Goal: Check status

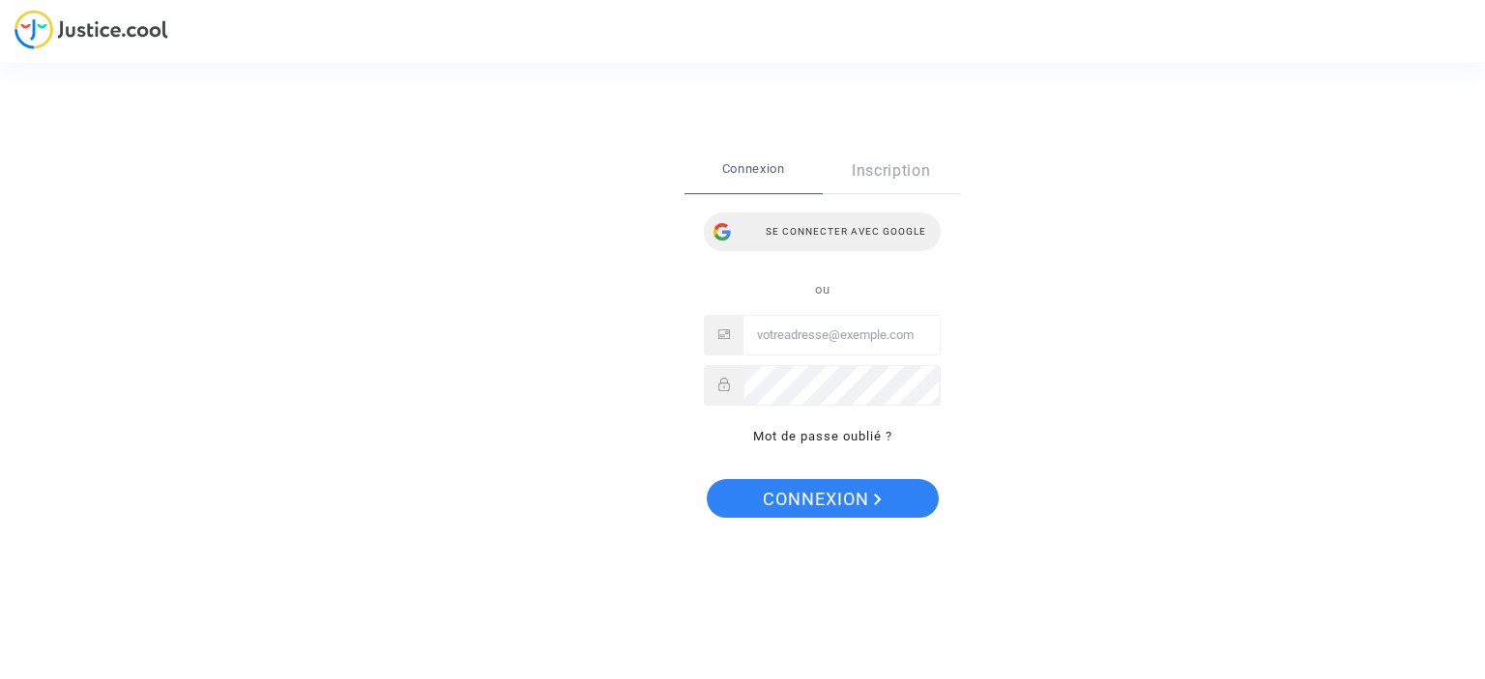
click at [867, 238] on div "Se connecter avec Google" at bounding box center [822, 232] width 237 height 39
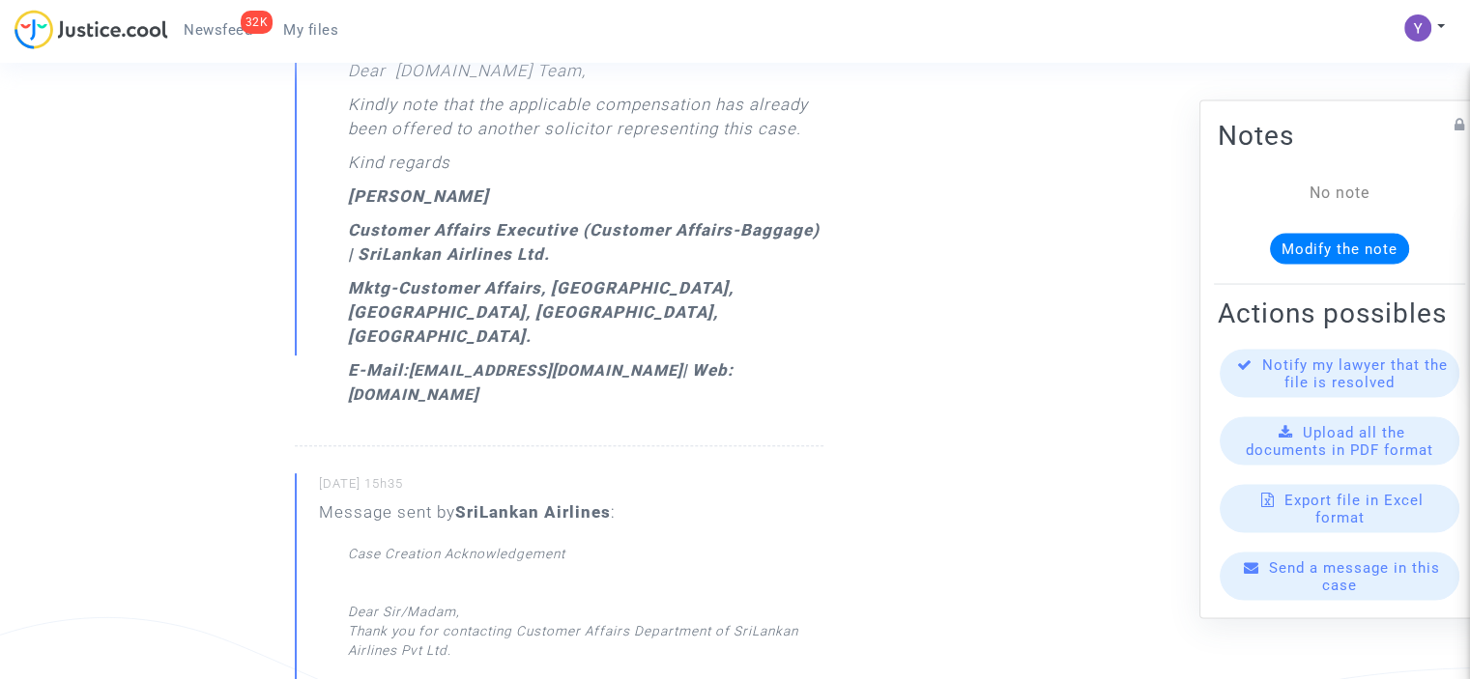
scroll to position [469, 0]
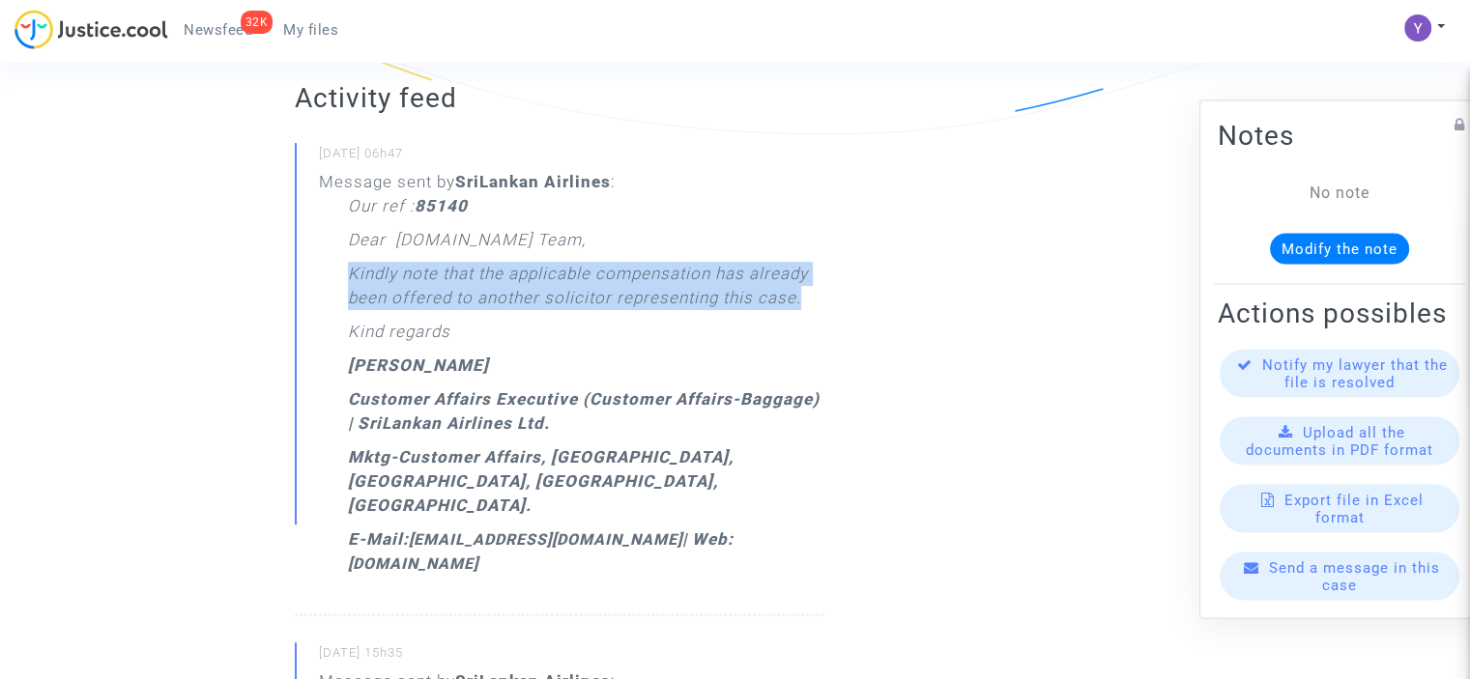
drag, startPoint x: 347, startPoint y: 274, endPoint x: 803, endPoint y: 298, distance: 456.8
click at [803, 298] on p "Kindly note that the applicable compensation has already been offered to anothe…" at bounding box center [586, 291] width 476 height 58
copy p "Kindly note that the applicable compensation has already been offered to anothe…"
